Goal: Information Seeking & Learning: Learn about a topic

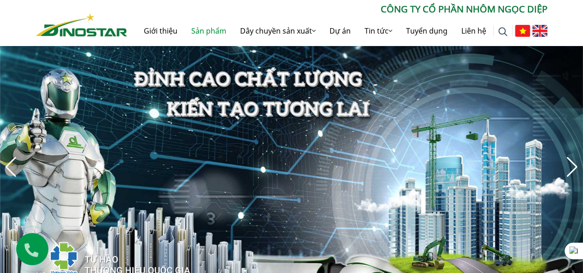
click at [210, 34] on link "Sản phẩm" at bounding box center [208, 31] width 49 height 30
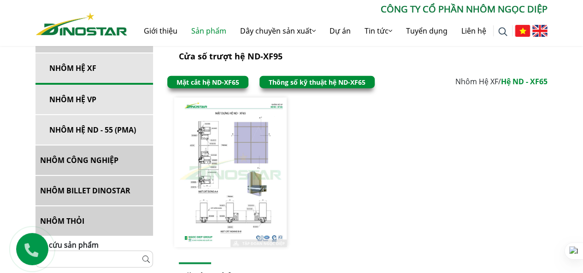
scroll to position [1153, 0]
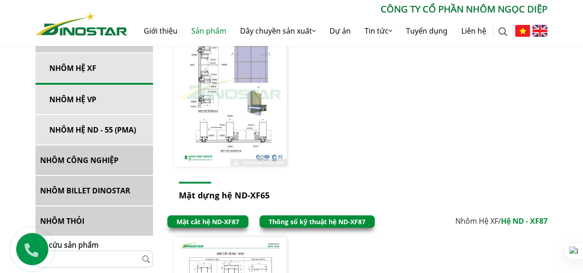
click at [95, 264] on input "text" at bounding box center [95, 259] width 118 height 17
type input "****"
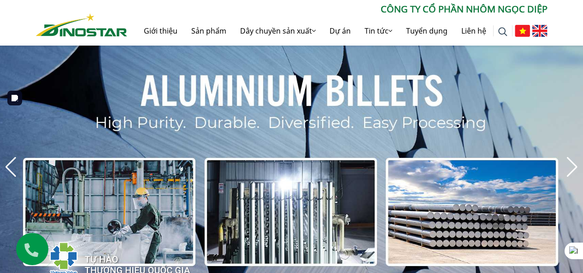
drag, startPoint x: 0, startPoint y: 0, endPoint x: 209, endPoint y: 31, distance: 211.2
click at [209, 31] on link "Sản phẩm" at bounding box center [208, 31] width 49 height 30
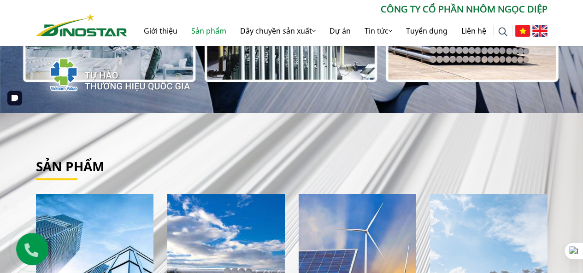
scroll to position [184, 0]
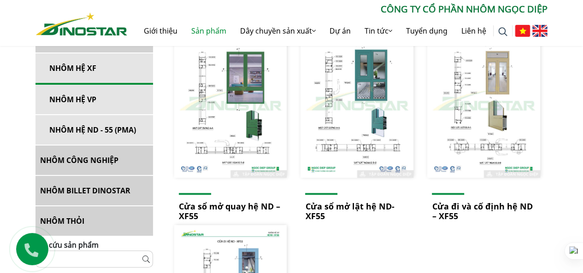
scroll to position [277, 0]
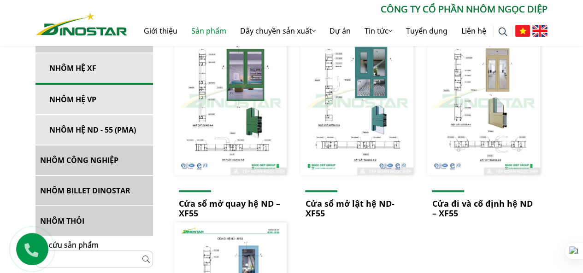
click at [89, 191] on link "NHÔM BILLET DINOSTAR" at bounding box center [95, 191] width 118 height 30
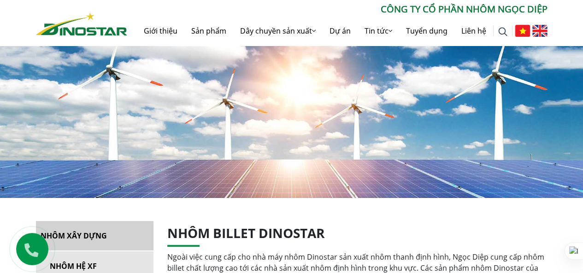
click at [499, 34] on img at bounding box center [502, 31] width 9 height 9
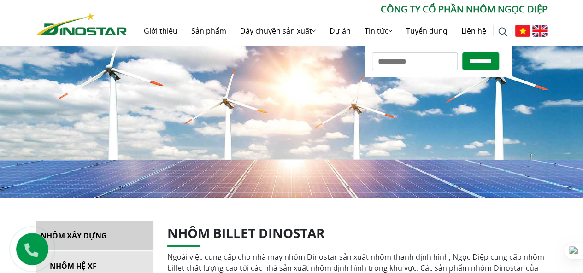
click at [391, 64] on input "Tìm kiếm cho:" at bounding box center [415, 62] width 86 height 18
type input "****"
click at [463, 53] on input "********" at bounding box center [481, 62] width 37 height 18
click at [475, 60] on input "********" at bounding box center [481, 62] width 37 height 18
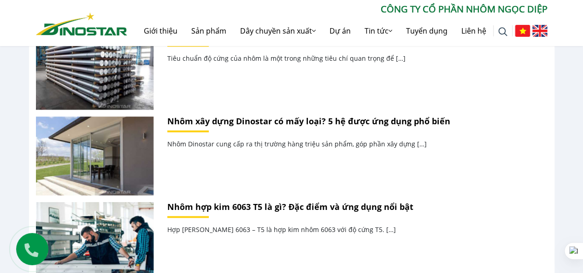
scroll to position [599, 0]
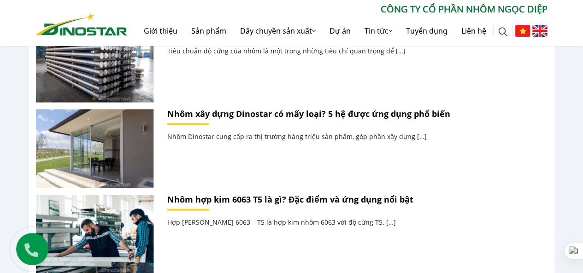
click at [242, 199] on link "Nhôm hợp kim 6063 T5 là gì? Đặc điểm và ứng dụng nổi bật" at bounding box center [290, 199] width 246 height 11
click at [194, 202] on link "Nhôm hợp kim 6063 T5 là gì? Đặc điểm và ứng dụng nổi bật" at bounding box center [290, 199] width 246 height 11
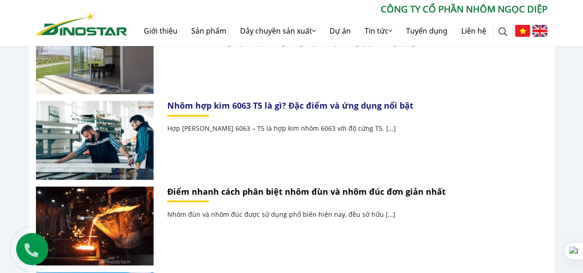
scroll to position [692, 0]
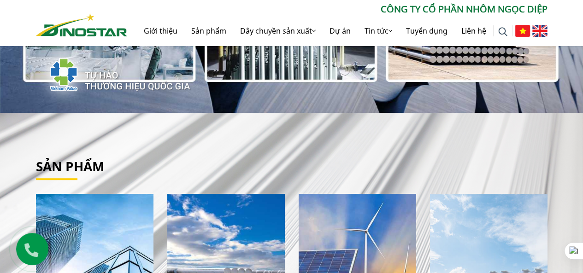
click at [500, 35] on img at bounding box center [502, 31] width 9 height 9
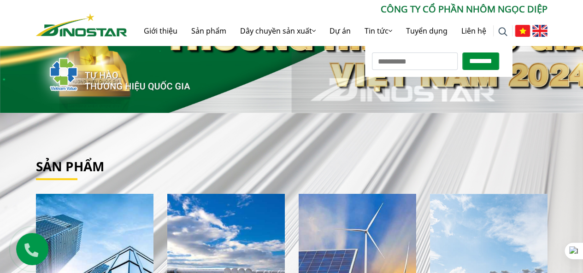
click at [433, 61] on input "Tìm kiếm cho:" at bounding box center [415, 62] width 86 height 18
type input "****"
click at [492, 62] on input "********" at bounding box center [481, 62] width 37 height 18
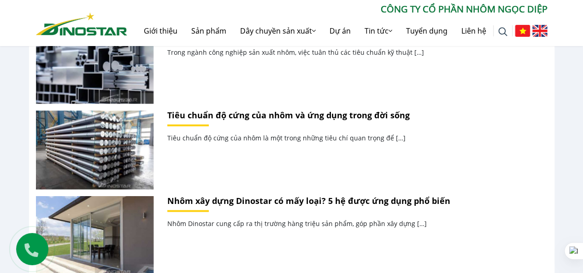
scroll to position [599, 0]
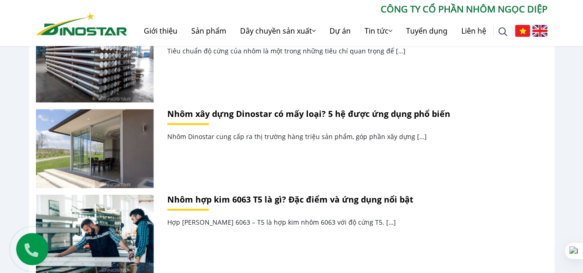
click at [265, 198] on link "Nhôm hợp kim 6063 T5 là gì? Đặc điểm và ứng dụng nổi bật" at bounding box center [290, 199] width 246 height 11
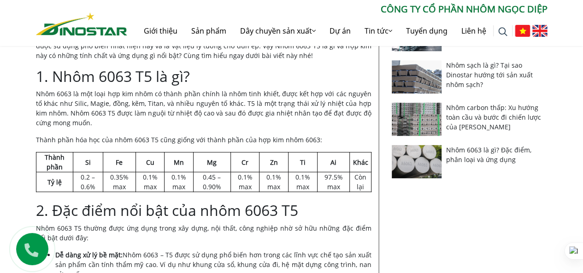
scroll to position [46, 0]
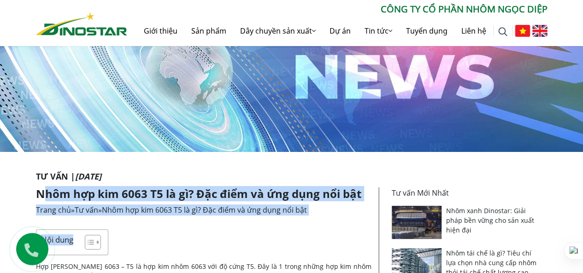
drag, startPoint x: 42, startPoint y: 191, endPoint x: 118, endPoint y: 220, distance: 81.7
click at [182, 212] on span "Nhôm hợp kim 6063 T5 là gì? Đặc điểm và ứng dụng nổi bật" at bounding box center [204, 210] width 205 height 10
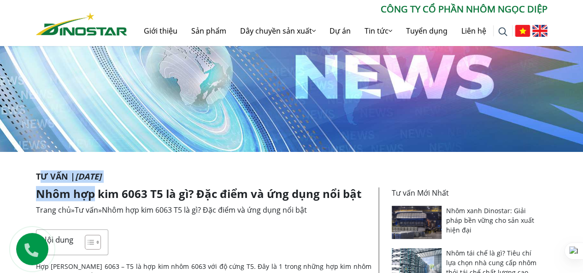
drag, startPoint x: 42, startPoint y: 174, endPoint x: 91, endPoint y: 189, distance: 50.9
click at [41, 174] on p "Tư vấn | [DATE]" at bounding box center [292, 177] width 512 height 12
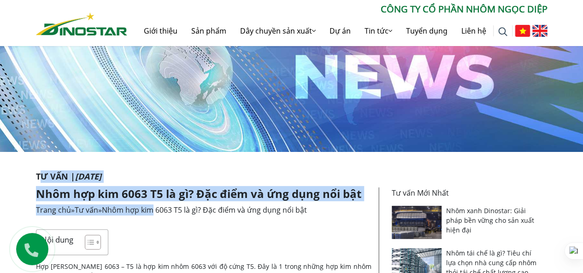
drag, startPoint x: 38, startPoint y: 175, endPoint x: 157, endPoint y: 212, distance: 124.6
click at [77, 179] on icon "[DATE]" at bounding box center [88, 176] width 26 height 11
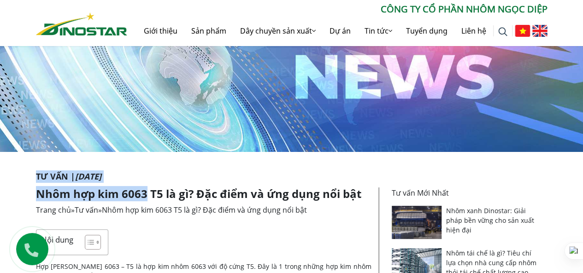
drag, startPoint x: 37, startPoint y: 176, endPoint x: 146, endPoint y: 201, distance: 112.0
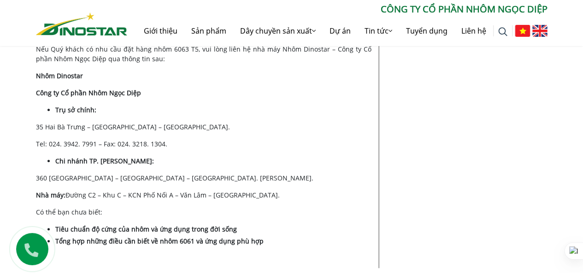
scroll to position [2260, 0]
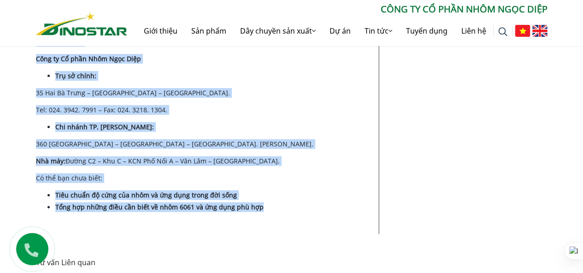
click at [268, 202] on li "Tổng hợp những điều cần biết về nhôm 6061 và ứng dụng phù hợp" at bounding box center [213, 207] width 316 height 10
copy div "Lo ips | 69-01-3902 Dolo sit ame 4656 C3 ad el? Sed doei te inc utla etd mag Al…"
